Goal: Information Seeking & Learning: Find specific fact

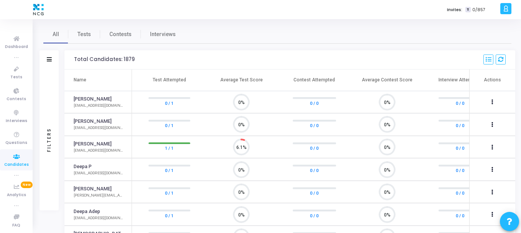
click at [50, 66] on div "Filters" at bounding box center [48, 59] width 19 height 19
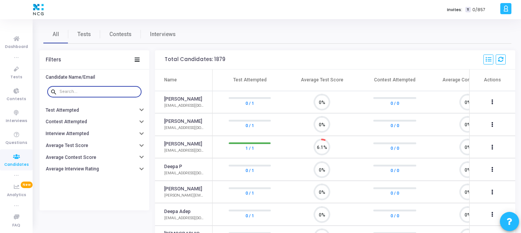
click at [72, 93] on input "text" at bounding box center [98, 91] width 79 height 5
paste input "[PERSON_NAME]"
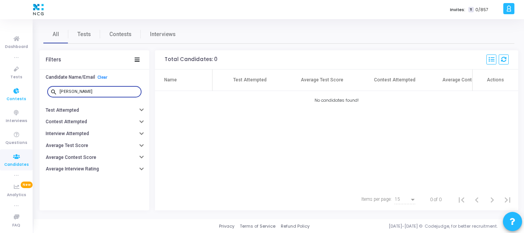
drag, startPoint x: 114, startPoint y: 92, endPoint x: 0, endPoint y: 90, distance: 114.3
click at [0, 90] on div "Dashboard true Tests Contests Interviews Questions Candidates true Analytics Ne…" at bounding box center [262, 116] width 524 height 233
paste input "Tirumala [PERSON_NAME]"
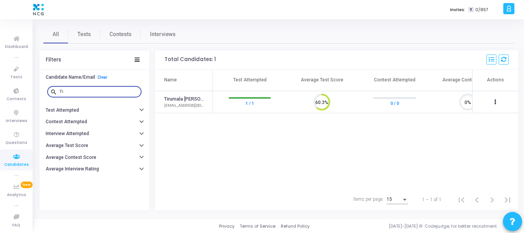
type input "T"
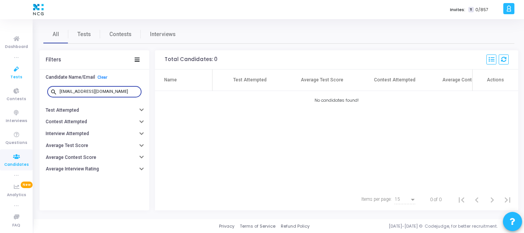
drag, startPoint x: 132, startPoint y: 92, endPoint x: 10, endPoint y: 81, distance: 122.9
click at [10, 81] on div "Dashboard true Tests Contests Interviews Questions Candidates true Analytics Ne…" at bounding box center [262, 116] width 524 height 233
paste input "kmohanbabukv"
drag, startPoint x: 120, startPoint y: 90, endPoint x: 58, endPoint y: 85, distance: 61.5
click at [61, 84] on div "search [EMAIL_ADDRESS][DOMAIN_NAME]" at bounding box center [94, 91] width 94 height 17
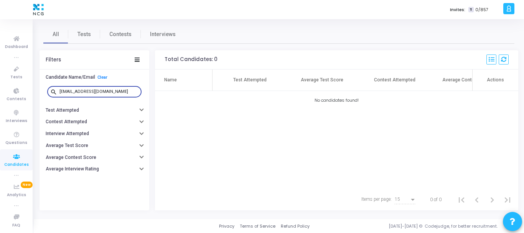
paste input "govindballabh1992"
drag, startPoint x: 130, startPoint y: 92, endPoint x: 0, endPoint y: 78, distance: 131.1
click at [0, 78] on div "Dashboard true Tests Contests Interviews Questions Candidates true Analytics Ne…" at bounding box center [262, 116] width 524 height 233
paste input "text"
type input "[EMAIL_ADDRESS][DOMAIN_NAME]"
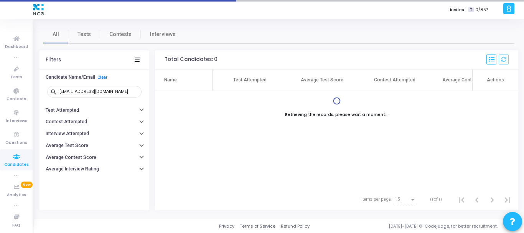
click at [249, 174] on div "Name Test Attempted Average Test Score Contest Attempted Average Contest Score …" at bounding box center [336, 128] width 363 height 119
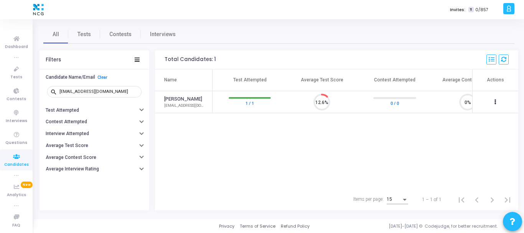
scroll to position [16, 20]
